Goal: Check status

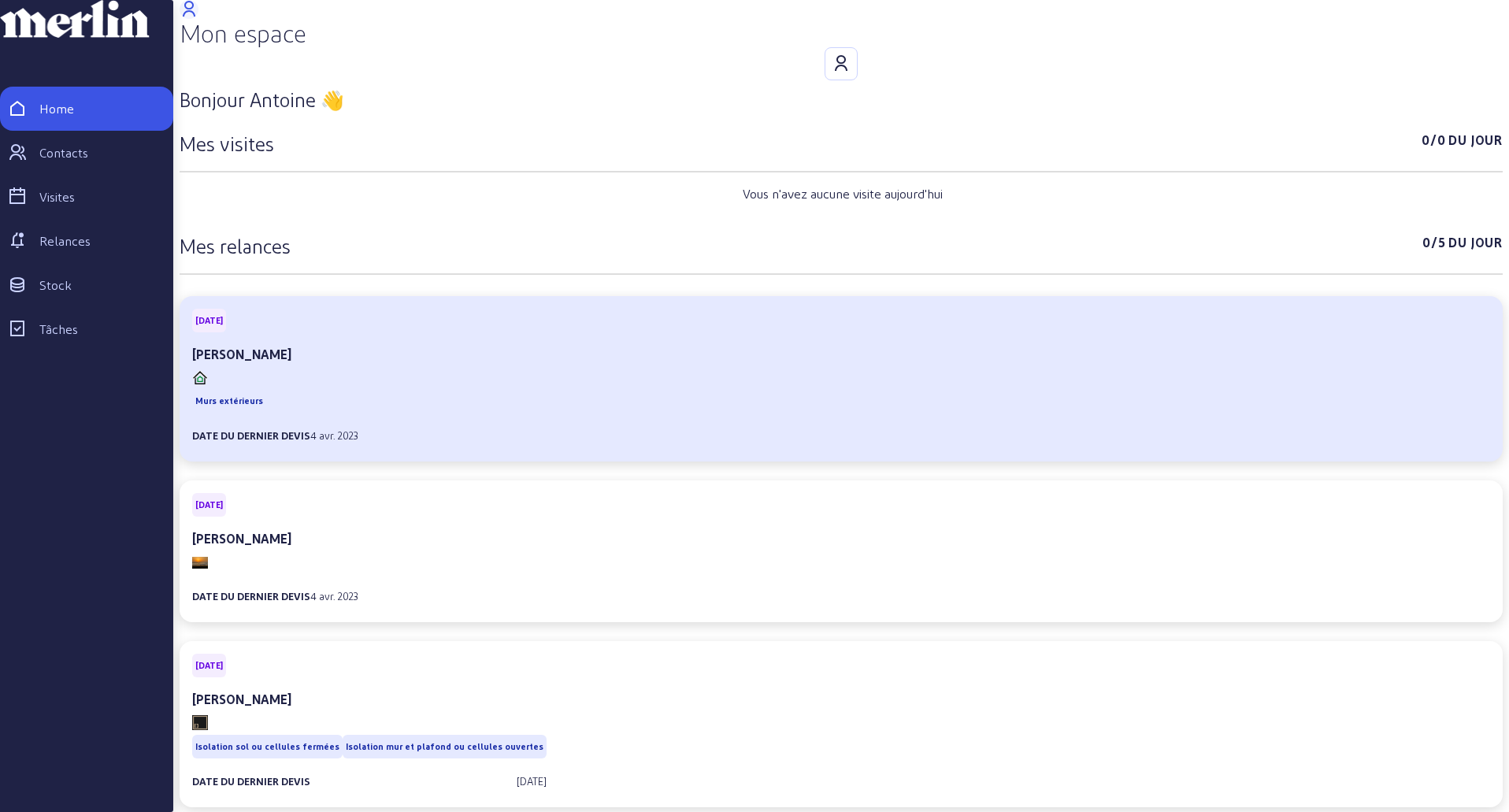
click at [295, 416] on div "Date du dernier devis 4 avr. 2023" at bounding box center [275, 429] width 166 height 27
